Goal: Task Accomplishment & Management: Manage account settings

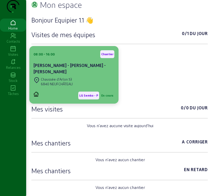
click at [68, 82] on div "Chaussée d'Arlon 53" at bounding box center [57, 79] width 32 height 5
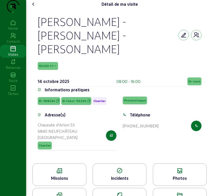
click at [136, 113] on div "Téléphone" at bounding box center [140, 115] width 20 height 6
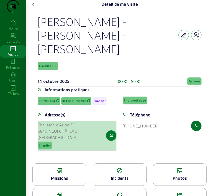
click at [110, 134] on icon "button" at bounding box center [111, 135] width 3 height 5
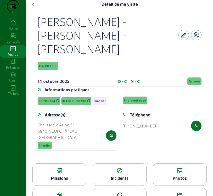
click at [54, 63] on span "153200-1-1" at bounding box center [48, 66] width 20 height 8
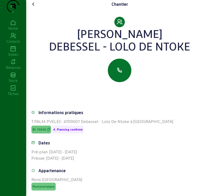
click at [35, 7] on icon at bounding box center [33, 4] width 6 height 6
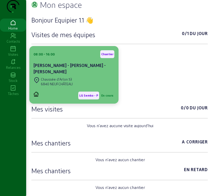
click at [86, 88] on div "Chaussée d'Arlon 53 6840 NEUFCHÂTEAU" at bounding box center [74, 82] width 81 height 12
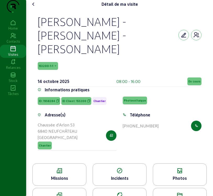
click at [65, 177] on div "Missions" at bounding box center [59, 178] width 53 height 6
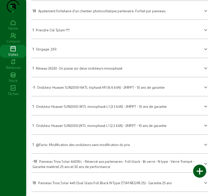
scroll to position [215, 0]
click at [96, 182] on span "Panneau Trina Solar 445 Dual Glass Full Black N-Type (TSM-NEG9R.25) - Garantie …" at bounding box center [105, 183] width 134 height 4
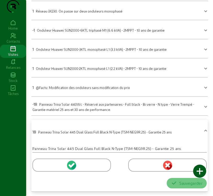
scroll to position [273, 0]
click at [70, 166] on icon at bounding box center [70, 165] width 3 height 3
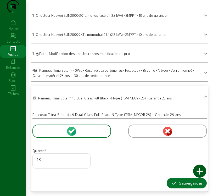
scroll to position [307, 0]
click at [186, 181] on div "Sauvegarder" at bounding box center [187, 183] width 32 height 6
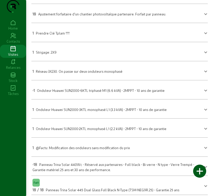
scroll to position [189, 0]
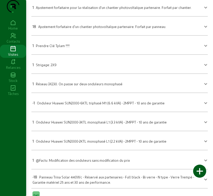
click at [85, 72] on mat-expansion-panel-header "1 Strigage: 2X9" at bounding box center [119, 64] width 177 height 15
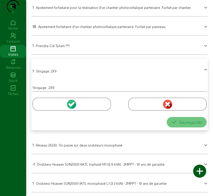
click at [72, 107] on icon at bounding box center [70, 104] width 3 height 3
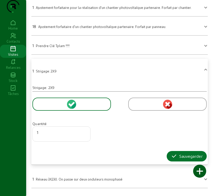
click at [180, 167] on icon at bounding box center [178, 168] width 13 height 6
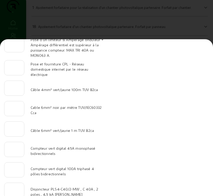
scroll to position [52, 0]
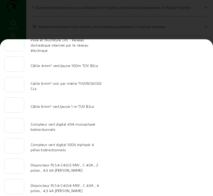
click at [189, 25] on div at bounding box center [106, 98] width 213 height 196
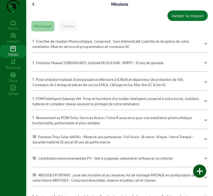
scroll to position [189, 0]
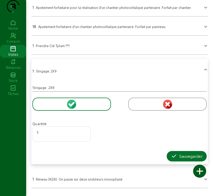
click at [175, 167] on icon at bounding box center [178, 168] width 13 height 6
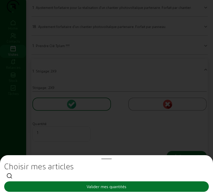
scroll to position [0, 0]
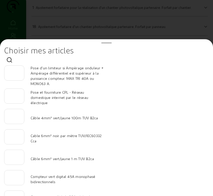
click at [157, 25] on div at bounding box center [106, 98] width 213 height 196
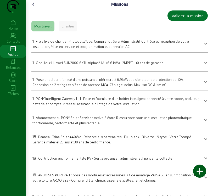
scroll to position [189, 0]
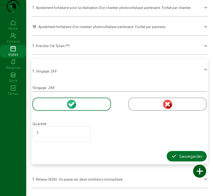
click at [73, 109] on icon at bounding box center [73, 105] width 6 height 6
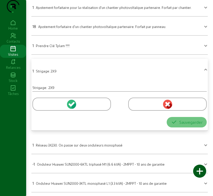
click at [72, 109] on circle at bounding box center [71, 104] width 9 height 9
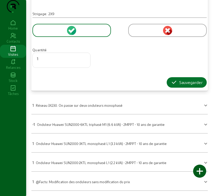
scroll to position [268, 0]
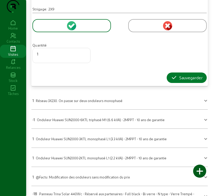
click at [192, 81] on div "Sauvegarder" at bounding box center [187, 78] width 32 height 6
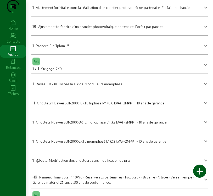
scroll to position [163, 0]
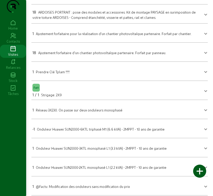
click at [105, 21] on mat-expansion-panel-header "18 ARDOISES PORTRAIT : pose des modules et accessoires. Kit de montage PAYSAGE …" at bounding box center [119, 14] width 177 height 15
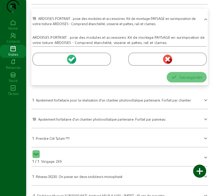
click at [73, 62] on icon at bounding box center [72, 59] width 5 height 5
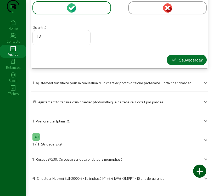
scroll to position [215, 0]
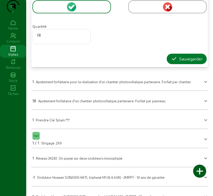
click at [189, 62] on div "Sauvegarder" at bounding box center [187, 59] width 32 height 6
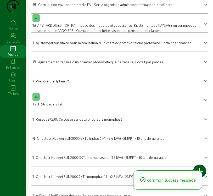
scroll to position [137, 0]
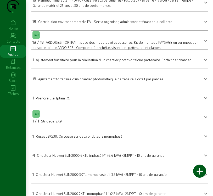
click at [117, 50] on span "ARDOISES PORTRAIT : pose des modules et accessoires. Kit de montage PAYSAGE en …" at bounding box center [115, 44] width 166 height 9
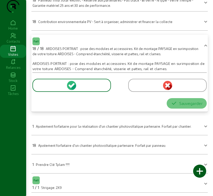
click at [70, 88] on icon at bounding box center [70, 85] width 3 height 3
click at [72, 88] on icon at bounding box center [72, 85] width 5 height 5
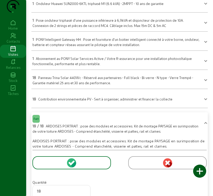
scroll to position [58, 0]
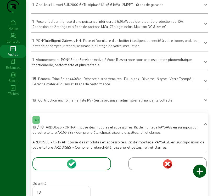
click at [74, 168] on icon at bounding box center [73, 165] width 6 height 6
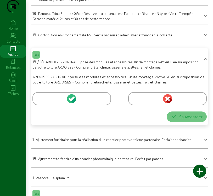
scroll to position [137, 0]
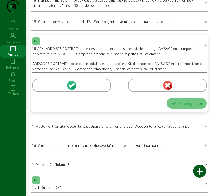
click at [74, 90] on icon at bounding box center [73, 87] width 6 height 6
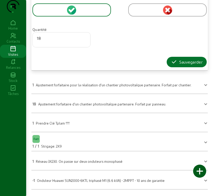
scroll to position [242, 0]
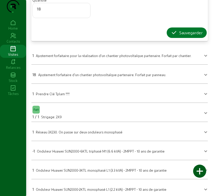
click at [187, 36] on div "Sauvegarder" at bounding box center [187, 33] width 32 height 6
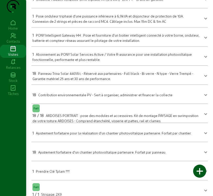
scroll to position [58, 0]
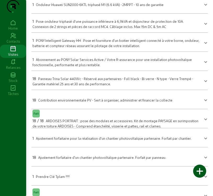
click at [143, 86] on div "18 Panneau Trina Solar 440Wc - Réservé aux partenaires - Full black - Bi verre …" at bounding box center [116, 80] width 168 height 11
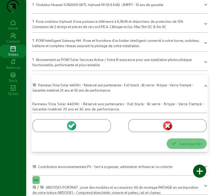
click at [73, 130] on icon at bounding box center [73, 127] width 6 height 6
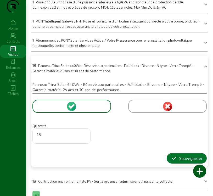
scroll to position [137, 0]
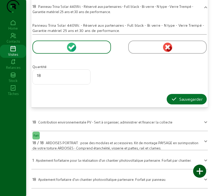
click at [111, 157] on div at bounding box center [111, 156] width 159 height 1
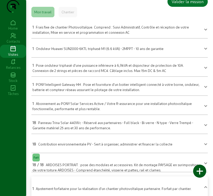
scroll to position [26, 0]
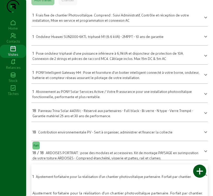
click at [103, 161] on div "18 / 18 ARDOISES PORTRAIT : pose des modules et accessoires. Kit de montage PAY…" at bounding box center [116, 155] width 168 height 11
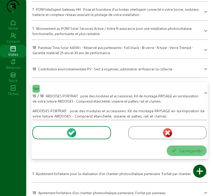
scroll to position [105, 0]
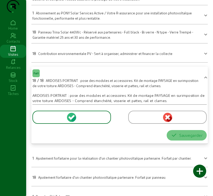
click at [73, 120] on icon at bounding box center [72, 117] width 5 height 5
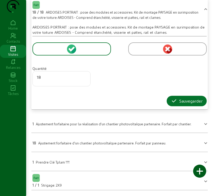
scroll to position [183, 0]
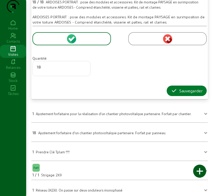
click at [178, 94] on div "Sauvegarder" at bounding box center [187, 91] width 32 height 6
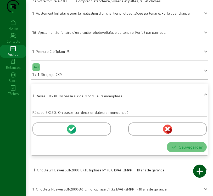
click at [120, 16] on div "1 Ajustement forfaitaire pour la réalisation d'un chantier photovoltaïque parte…" at bounding box center [111, 13] width 159 height 6
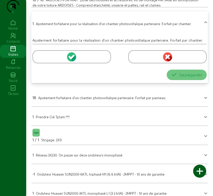
scroll to position [177, 0]
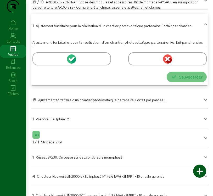
click at [205, 170] on div at bounding box center [199, 171] width 13 height 13
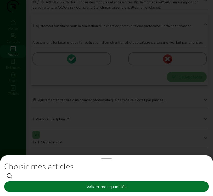
scroll to position [0, 0]
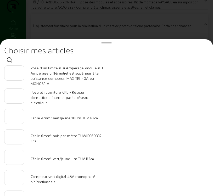
click at [16, 138] on input "number" at bounding box center [14, 135] width 11 height 6
type input "80"
click at [11, 153] on div at bounding box center [14, 157] width 11 height 15
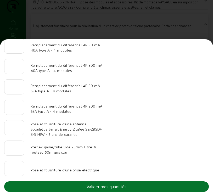
scroll to position [543, 0]
type input "20"
click at [117, 186] on div "Valider mes quantités" at bounding box center [107, 187] width 40 height 6
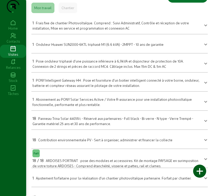
scroll to position [18, 0]
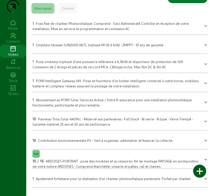
drag, startPoint x: 195, startPoint y: 4, endPoint x: 192, endPoint y: 8, distance: 5.9
click at [17, 57] on div "Visites" at bounding box center [13, 54] width 26 height 5
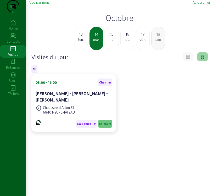
click at [79, 42] on div "lun." at bounding box center [80, 39] width 13 height 5
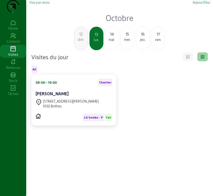
click at [39, 4] on span "Vue par mois" at bounding box center [39, 2] width 20 height 4
click at [110, 37] on div "14" at bounding box center [111, 34] width 13 height 6
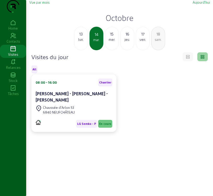
click at [50, 103] on div "[PERSON_NAME] - [PERSON_NAME] - [PERSON_NAME]" at bounding box center [74, 97] width 77 height 13
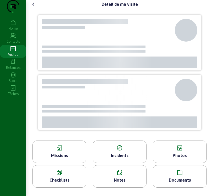
click at [50, 102] on div at bounding box center [106, 90] width 133 height 23
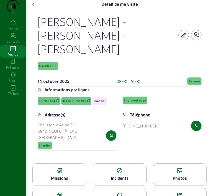
click at [35, 7] on icon at bounding box center [33, 4] width 6 height 6
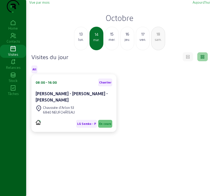
click at [112, 42] on div "mer." at bounding box center [111, 39] width 13 height 5
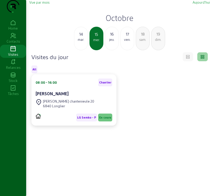
click at [72, 97] on div "[PERSON_NAME]" at bounding box center [74, 94] width 77 height 6
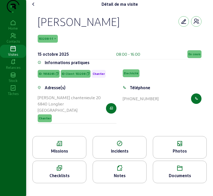
click at [68, 147] on icon at bounding box center [59, 144] width 53 height 6
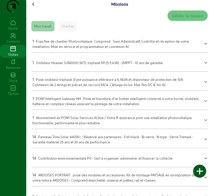
scroll to position [26, 0]
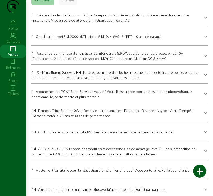
click at [113, 156] on span "ARDOISES PORTRAIT : pose des modules et accessoires. Kit de montage PAYSAGE en …" at bounding box center [114, 151] width 164 height 9
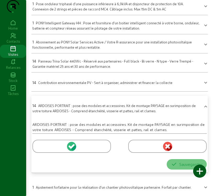
scroll to position [79, 0]
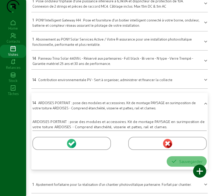
click at [72, 148] on icon at bounding box center [73, 145] width 6 height 6
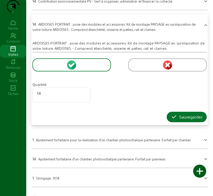
scroll to position [183, 0]
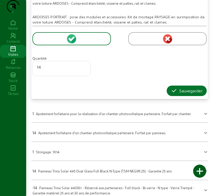
click at [135, 155] on mat-panel-title "1 Stringage: 1X14" at bounding box center [116, 151] width 168 height 7
click at [135, 159] on mat-expansion-panel-header "1 Stringage: 1X14" at bounding box center [119, 151] width 177 height 15
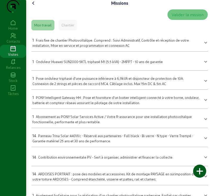
scroll to position [0, 0]
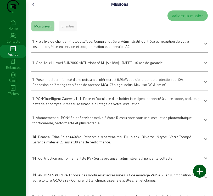
click at [35, 7] on icon at bounding box center [33, 4] width 6 height 6
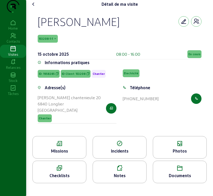
click at [34, 7] on icon at bounding box center [33, 4] width 6 height 6
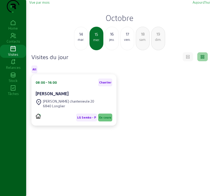
click at [43, 4] on span "Vue par mois" at bounding box center [39, 2] width 20 height 4
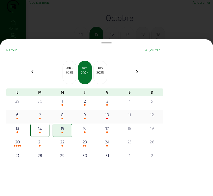
click at [64, 118] on div "8" at bounding box center [62, 115] width 18 height 6
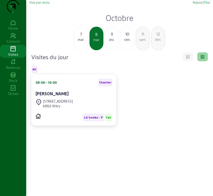
click at [52, 108] on div "6860 Witry" at bounding box center [58, 106] width 30 height 5
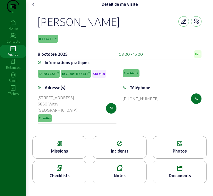
click at [56, 154] on div "Missions" at bounding box center [59, 151] width 53 height 6
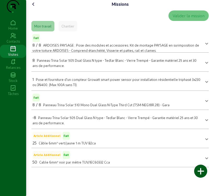
click at [103, 53] on div "8 / 8 ARDOISES PAYSAGE : Pose des modules et accessoires. Kit de montage PAYSAG…" at bounding box center [116, 47] width 169 height 11
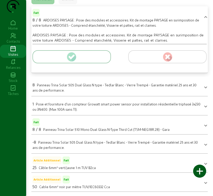
scroll to position [38, 0]
click at [74, 53] on icon at bounding box center [71, 56] width 9 height 9
click at [74, 57] on icon at bounding box center [72, 57] width 5 height 5
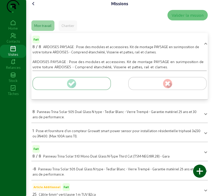
scroll to position [0, 0]
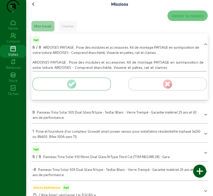
click at [84, 69] on div "ARDOISES PAYSAGE : Pose des modules et accessoires. Kit de montage PAYSAGE en s…" at bounding box center [119, 76] width 181 height 41
click at [70, 78] on div at bounding box center [119, 77] width 175 height 2
drag, startPoint x: 68, startPoint y: 87, endPoint x: 44, endPoint y: 35, distance: 57.4
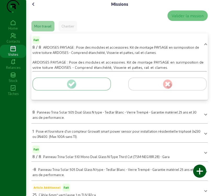
click at [68, 86] on div at bounding box center [119, 83] width 175 height 23
click at [34, 7] on icon at bounding box center [33, 4] width 6 height 6
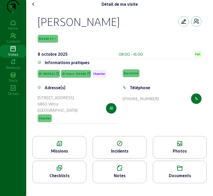
click at [33, 7] on icon at bounding box center [33, 4] width 6 height 6
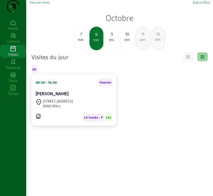
click at [80, 42] on div "mar." at bounding box center [80, 39] width 13 height 5
click at [78, 97] on div "[PERSON_NAME]" at bounding box center [74, 94] width 77 height 6
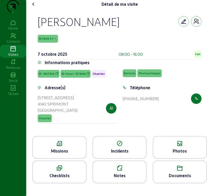
click at [68, 147] on icon at bounding box center [59, 144] width 53 height 6
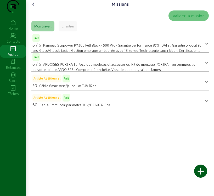
click at [118, 72] on span "ARDOISES PORTRAIT : Pose des modules et accessoires. Kit de montage PORTRAIT en…" at bounding box center [114, 66] width 165 height 9
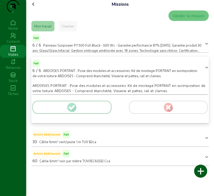
click at [74, 110] on icon at bounding box center [72, 107] width 5 height 5
click at [35, 7] on icon at bounding box center [33, 4] width 6 height 6
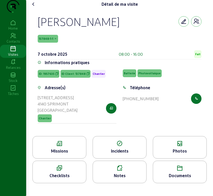
click at [36, 7] on icon at bounding box center [33, 4] width 6 height 6
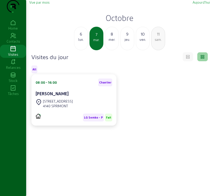
click at [48, 4] on span "Vue par mois" at bounding box center [39, 2] width 20 height 4
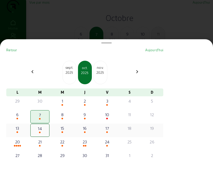
click at [85, 132] on div "16" at bounding box center [85, 128] width 18 height 6
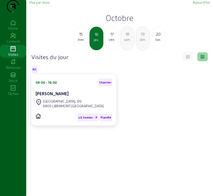
click at [66, 121] on div "LG Semko - P Planifié" at bounding box center [74, 116] width 77 height 12
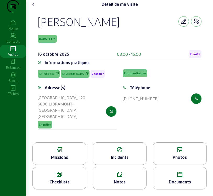
click at [72, 161] on div "Missions" at bounding box center [59, 157] width 53 height 6
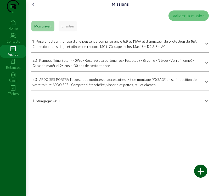
click at [92, 89] on mat-expansion-panel-header "20 ARDOISES PORTRAIT : pose des modules et accessoires. Kit de montage PAYSAGE …" at bounding box center [120, 81] width 178 height 15
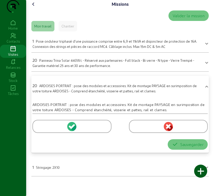
click at [70, 131] on circle at bounding box center [71, 126] width 9 height 9
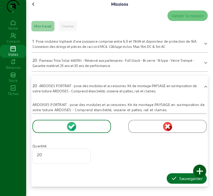
click at [35, 7] on icon at bounding box center [33, 4] width 6 height 6
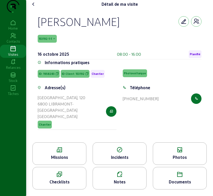
click at [54, 41] on icon at bounding box center [54, 39] width 3 height 4
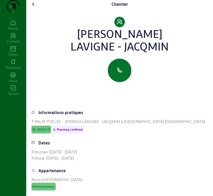
click at [34, 7] on icon at bounding box center [33, 4] width 6 height 6
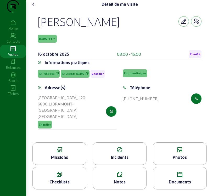
click at [35, 7] on icon at bounding box center [33, 4] width 6 height 6
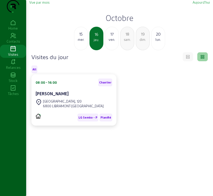
click at [35, 4] on span "Vue par mois" at bounding box center [39, 2] width 20 height 4
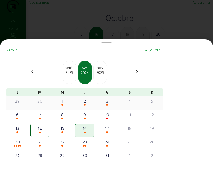
click at [63, 102] on div "1" at bounding box center [62, 101] width 18 height 6
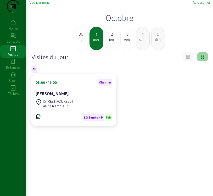
click at [70, 97] on div "[PERSON_NAME]" at bounding box center [74, 94] width 77 height 6
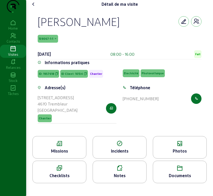
click at [74, 147] on icon at bounding box center [59, 144] width 53 height 6
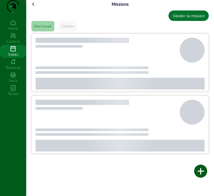
click at [73, 152] on div at bounding box center [78, 146] width 28 height 12
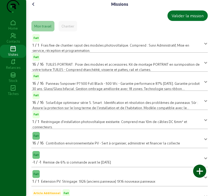
click at [102, 72] on div "16 / 16 TUILES PORTRAIT : Pose des modules et accessoires. Kit de montage PORTR…" at bounding box center [116, 66] width 168 height 11
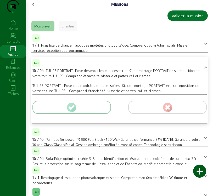
click at [34, 7] on icon at bounding box center [33, 4] width 6 height 6
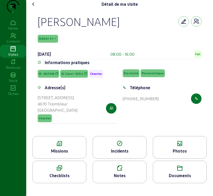
scroll to position [2, 0]
click at [34, 7] on icon at bounding box center [33, 4] width 6 height 6
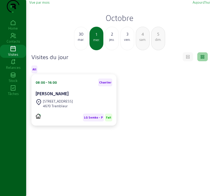
click at [40, 4] on span "Vue par mois" at bounding box center [39, 2] width 20 height 4
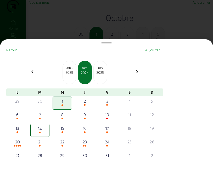
click at [71, 72] on div "2025" at bounding box center [69, 72] width 13 height 5
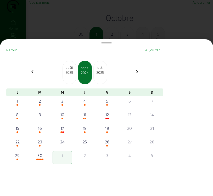
click at [70, 74] on div "2025" at bounding box center [69, 72] width 13 height 5
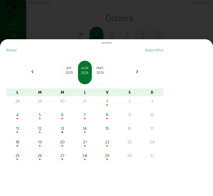
click at [70, 74] on div "2025" at bounding box center [69, 72] width 13 height 5
click at [41, 133] on div at bounding box center [40, 133] width 18 height 2
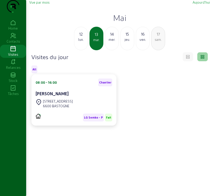
click at [59, 108] on div "6600 BASTOGNE" at bounding box center [58, 106] width 30 height 5
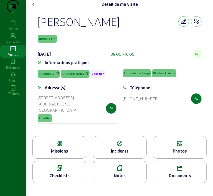
click at [59, 154] on div "Missions" at bounding box center [59, 151] width 53 height 6
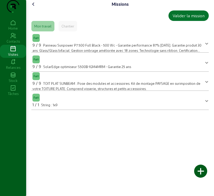
click at [34, 7] on icon at bounding box center [33, 4] width 6 height 6
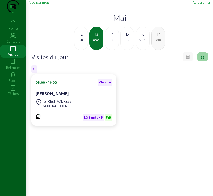
click at [79, 42] on div "lun." at bounding box center [80, 39] width 13 height 5
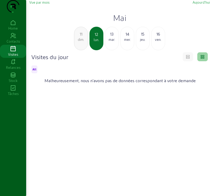
click at [111, 50] on div "[DATE]" at bounding box center [112, 39] width 14 height 24
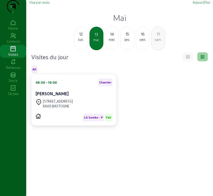
click at [96, 98] on div "[PERSON_NAME]" at bounding box center [74, 94] width 77 height 7
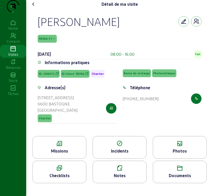
click at [62, 147] on icon at bounding box center [59, 144] width 53 height 6
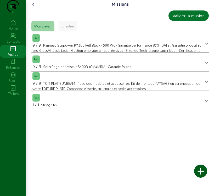
click at [35, 7] on icon at bounding box center [33, 4] width 6 height 6
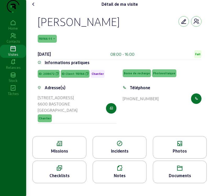
click at [35, 7] on icon at bounding box center [33, 4] width 6 height 6
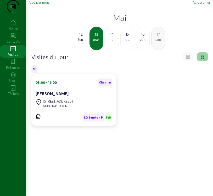
click at [45, 4] on span "Vue par mois" at bounding box center [39, 2] width 20 height 4
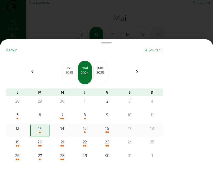
click at [89, 132] on div "15" at bounding box center [85, 128] width 18 height 6
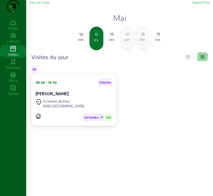
click at [78, 121] on div "LG Semko - P Fait" at bounding box center [74, 116] width 77 height 12
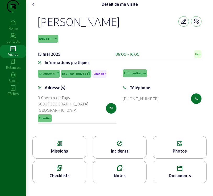
click at [62, 158] on div "Missions" at bounding box center [59, 147] width 54 height 23
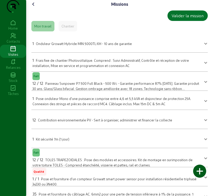
click at [33, 7] on icon at bounding box center [33, 4] width 6 height 6
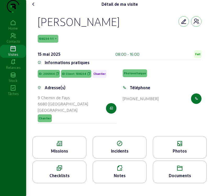
scroll to position [2, 0]
click at [34, 7] on icon at bounding box center [33, 4] width 6 height 6
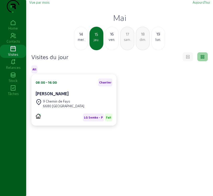
click at [43, 9] on div "Vue par mois [DATE] [DATE] mer. 15 jeu. 16 ven. 17 sam. 18 dim. 19 lun. Visites…" at bounding box center [119, 111] width 187 height 223
click at [42, 4] on span "Vue par mois" at bounding box center [39, 2] width 20 height 4
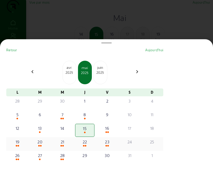
click at [41, 145] on div "20" at bounding box center [40, 142] width 18 height 6
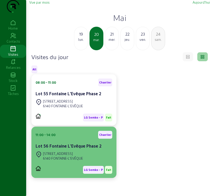
click at [65, 161] on div "6140 FONTAINE-L'EVÊQUE" at bounding box center [63, 158] width 40 height 5
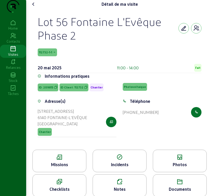
click at [66, 161] on icon at bounding box center [59, 157] width 53 height 6
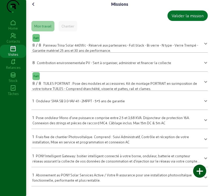
click at [73, 91] on span "TUILES PORTRAIT : Pose des modules et accessoires. Kit de montage PORTRAIT en s…" at bounding box center [114, 85] width 165 height 9
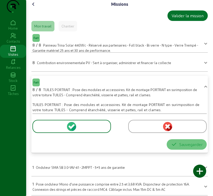
click at [72, 129] on icon at bounding box center [72, 126] width 5 height 5
click at [71, 129] on icon at bounding box center [70, 127] width 3 height 3
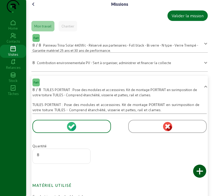
click at [71, 129] on icon at bounding box center [70, 127] width 3 height 3
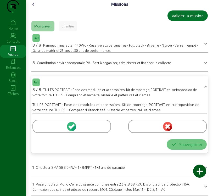
click at [71, 129] on icon at bounding box center [70, 127] width 3 height 3
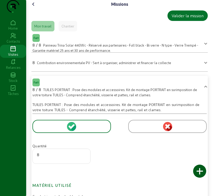
click at [37, 7] on icon at bounding box center [33, 4] width 6 height 6
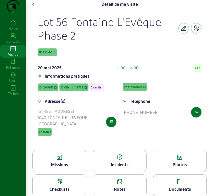
click at [14, 52] on icon at bounding box center [13, 49] width 26 height 6
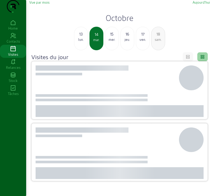
click at [14, 52] on icon at bounding box center [13, 49] width 26 height 6
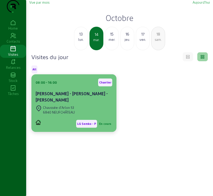
click at [76, 116] on div "Chaussée d'Arlon 53 6840 NEUFCHÂTEAU" at bounding box center [74, 110] width 77 height 12
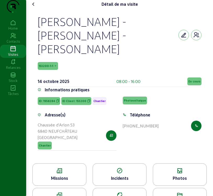
click at [170, 175] on div "Photos" at bounding box center [179, 178] width 53 height 6
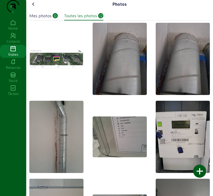
click at [52, 19] on div "Mes photos" at bounding box center [40, 16] width 22 height 6
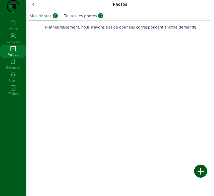
click at [198, 171] on div at bounding box center [200, 171] width 13 height 13
click at [202, 171] on div at bounding box center [200, 171] width 13 height 13
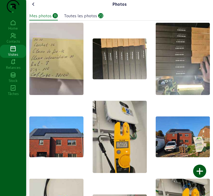
click at [34, 7] on icon at bounding box center [33, 4] width 6 height 6
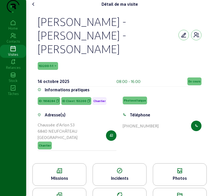
scroll to position [15, 0]
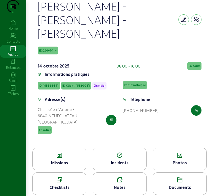
click at [64, 160] on div "Missions" at bounding box center [59, 163] width 53 height 6
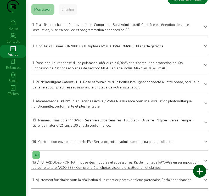
scroll to position [26, 0]
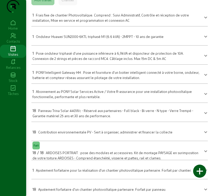
click at [129, 160] on span "ARDOISES PORTRAIT : pose des modules et accessoires. Kit de montage PAYSAGE en …" at bounding box center [115, 155] width 166 height 9
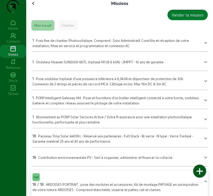
scroll to position [0, 0]
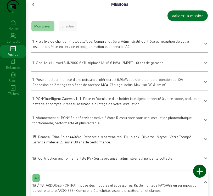
click at [34, 7] on icon at bounding box center [33, 4] width 6 height 6
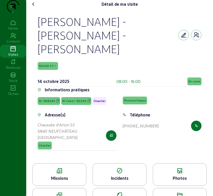
click at [188, 78] on span "En cours" at bounding box center [195, 82] width 14 height 8
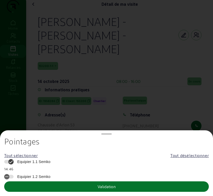
click at [42, 161] on span "Equipier 1.1 Semko" at bounding box center [33, 161] width 36 height 5
click at [14, 161] on button "Equipier 1.1 Semko" at bounding box center [8, 162] width 9 height 4
click at [63, 189] on button "Validation" at bounding box center [106, 187] width 205 height 10
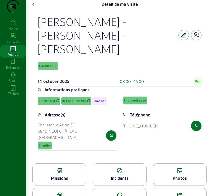
click at [35, 7] on icon at bounding box center [33, 4] width 6 height 6
